Goal: Contribute content: Contribute content

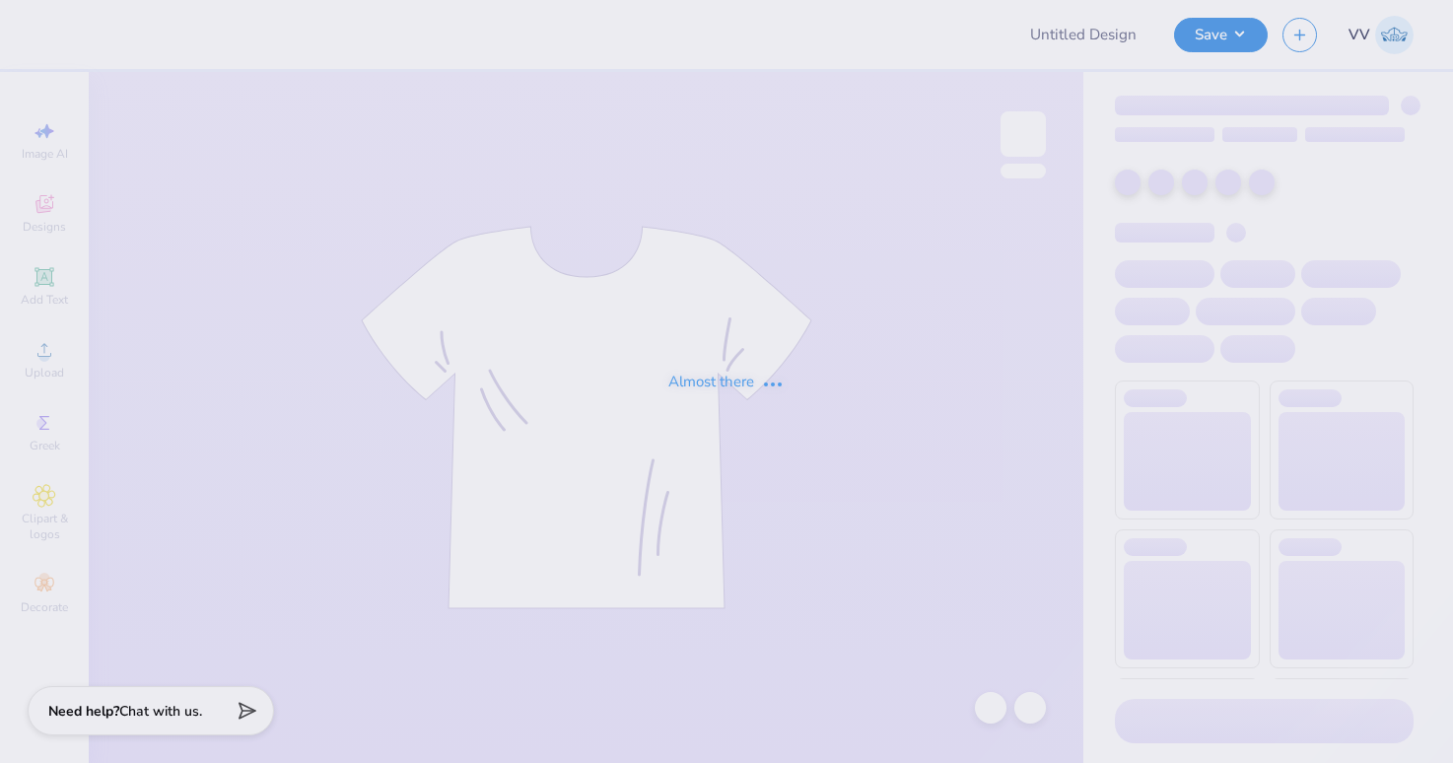
type input "kappa parents weekend 3"
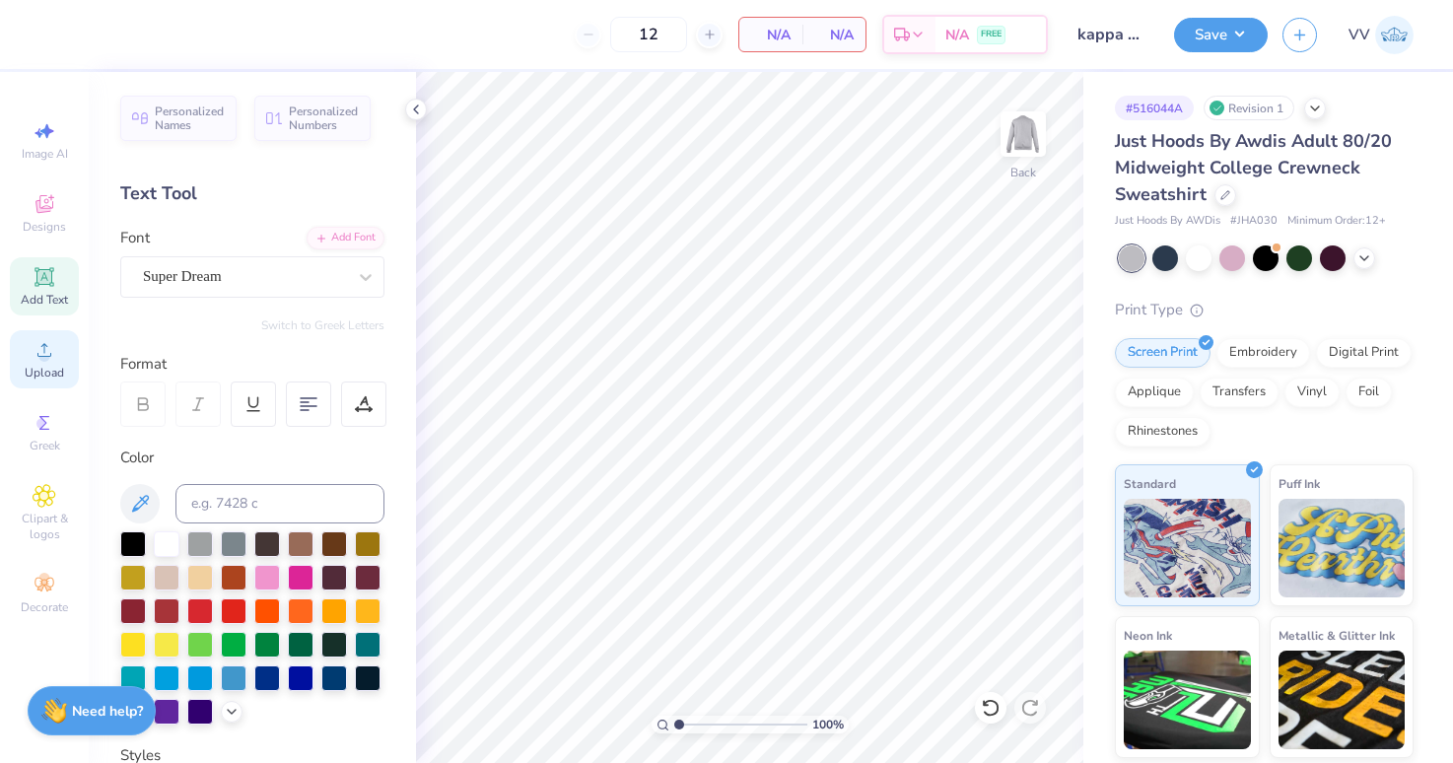
click at [35, 366] on span "Upload" at bounding box center [44, 373] width 39 height 16
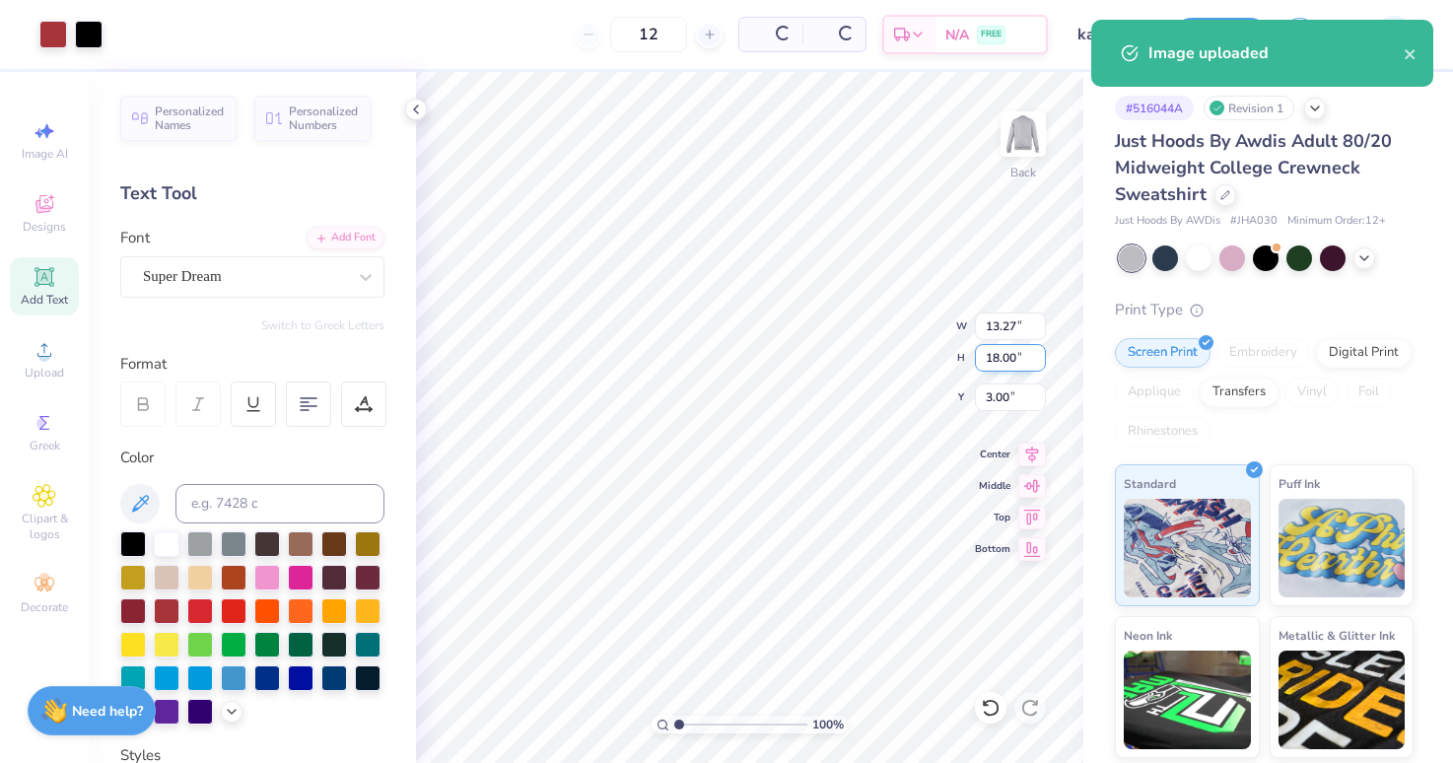
click at [1009, 364] on input "18.00" at bounding box center [1010, 358] width 71 height 28
type input "15"
type input "11.06"
type input "15.00"
type input "3.00"
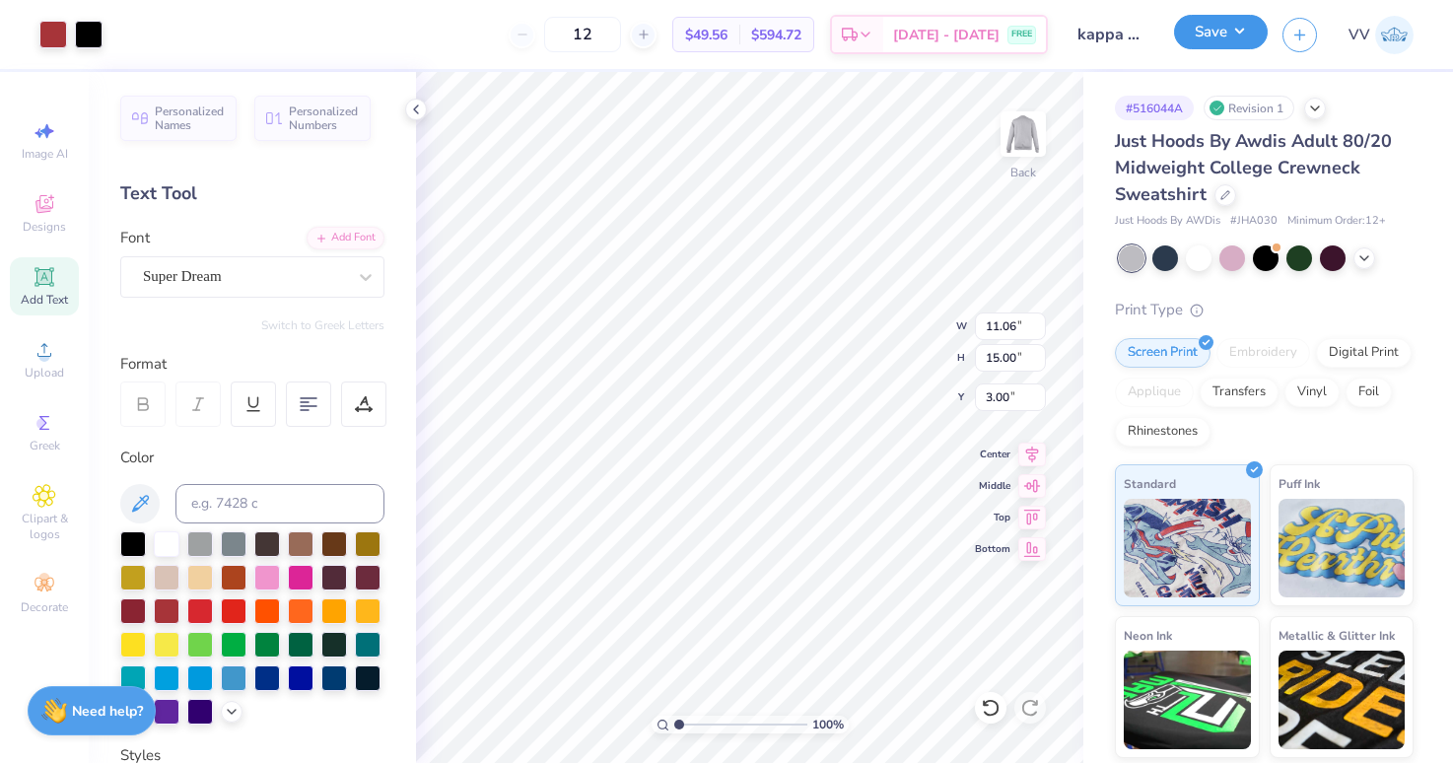
click at [1203, 25] on button "Save" at bounding box center [1221, 32] width 94 height 34
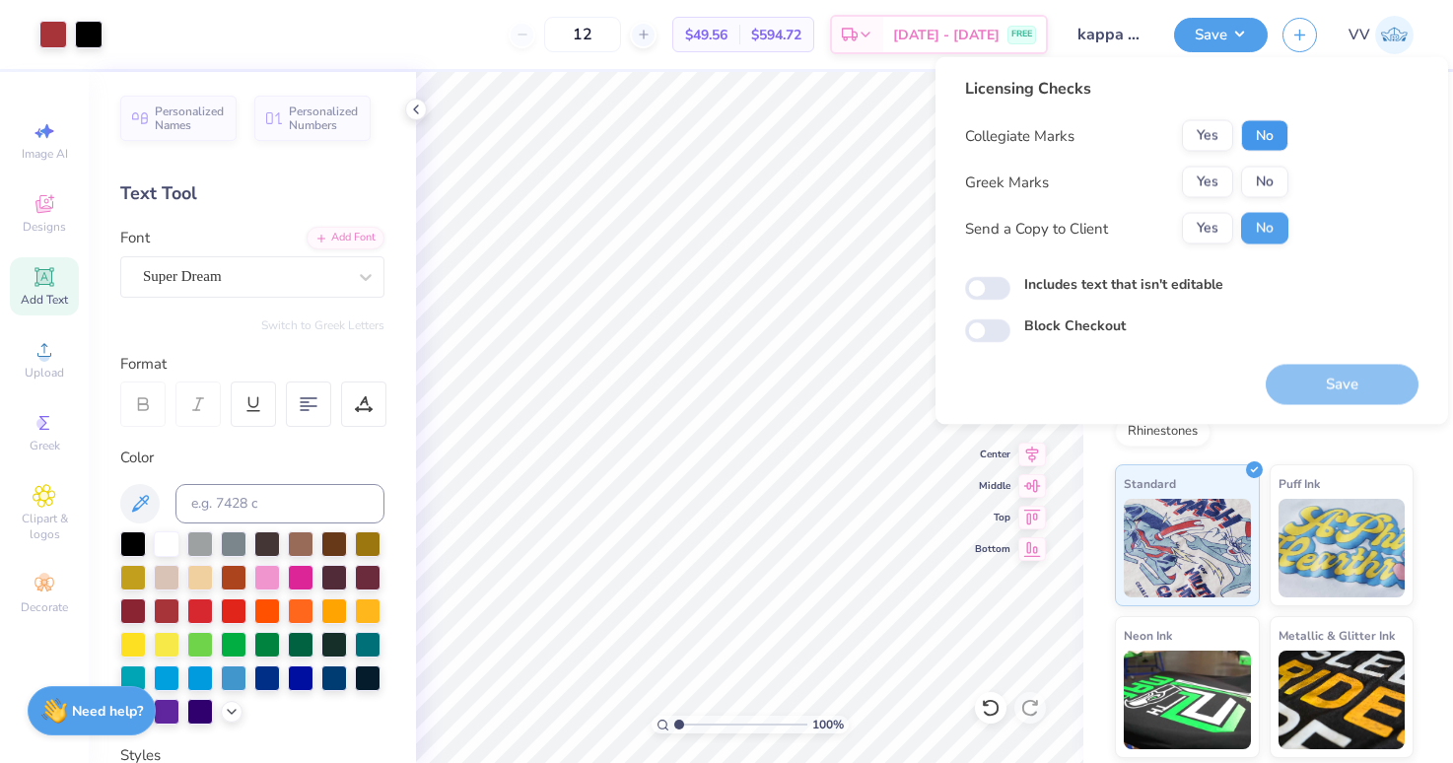
click at [1268, 140] on button "No" at bounding box center [1264, 136] width 47 height 32
click at [1204, 178] on button "Yes" at bounding box center [1207, 183] width 51 height 32
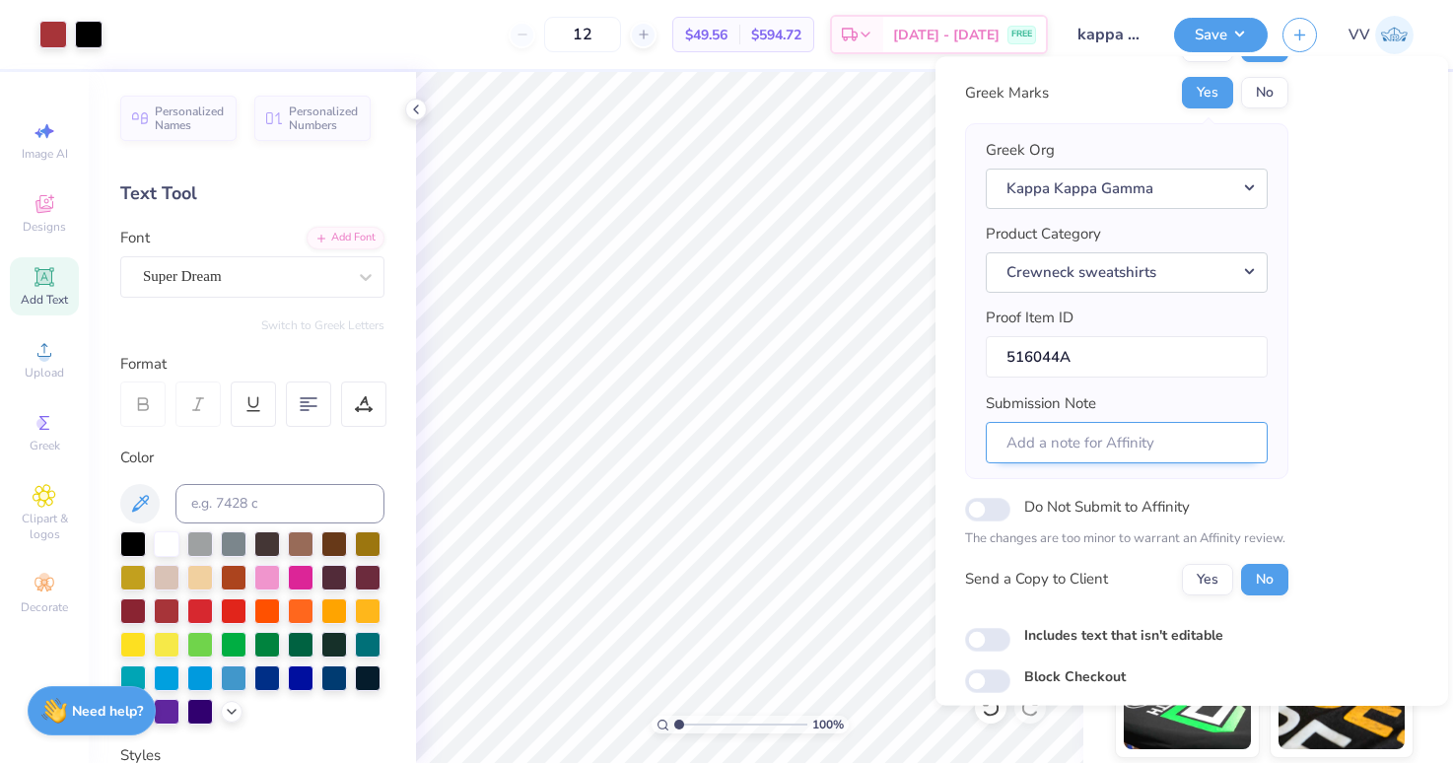
scroll to position [159, 0]
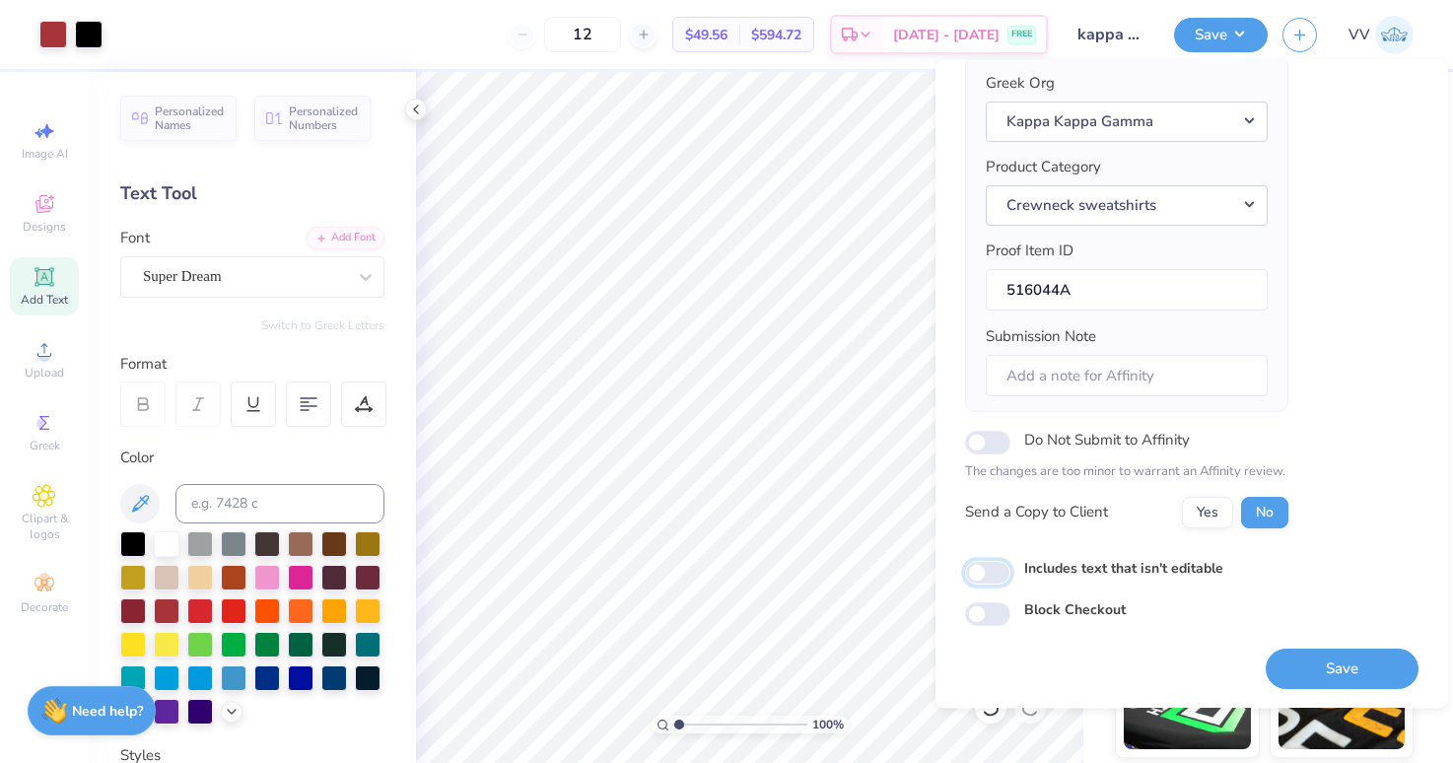
click at [999, 572] on input "Includes text that isn't editable" at bounding box center [987, 573] width 45 height 24
checkbox input "true"
click at [1301, 669] on button "Save" at bounding box center [1342, 669] width 153 height 40
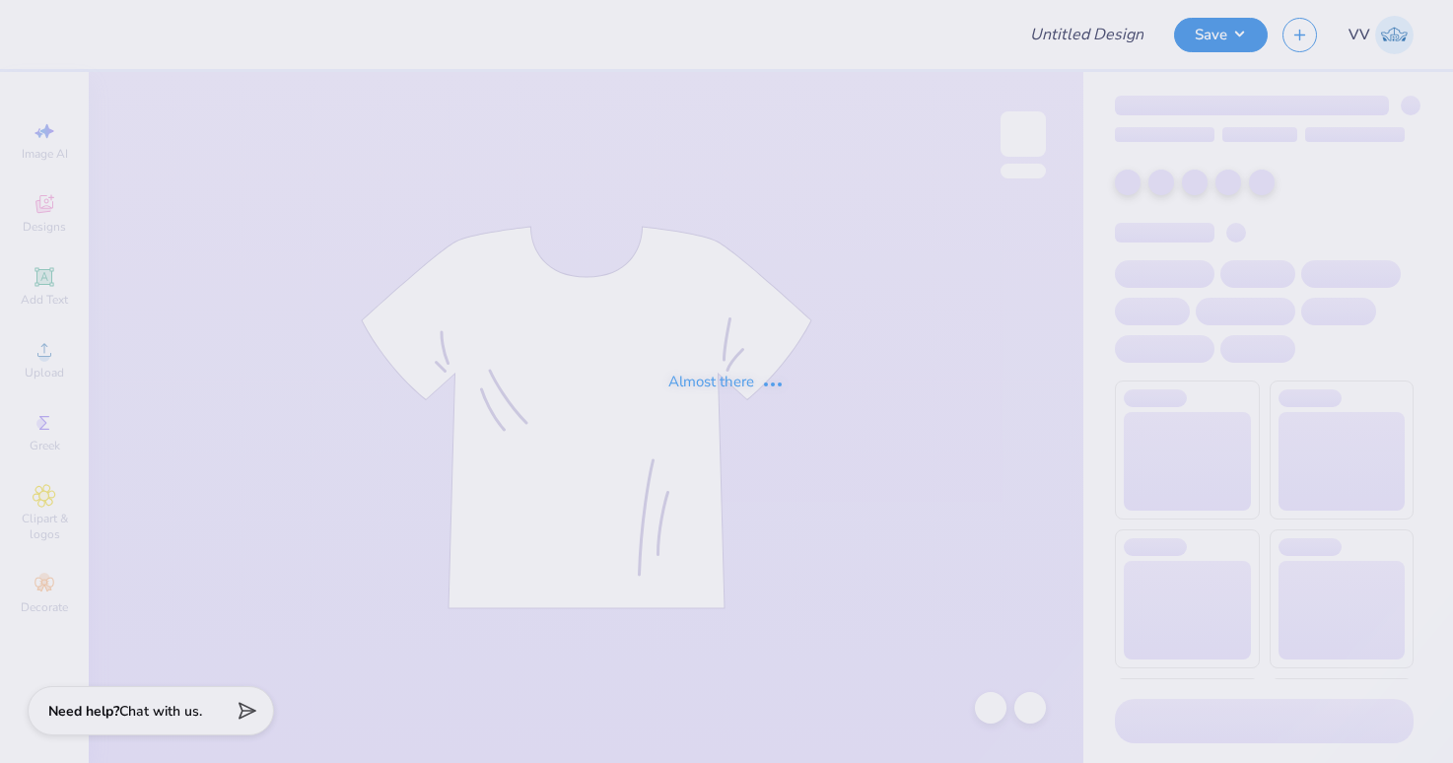
type input "kappa parents 4"
